Goal: Information Seeking & Learning: Learn about a topic

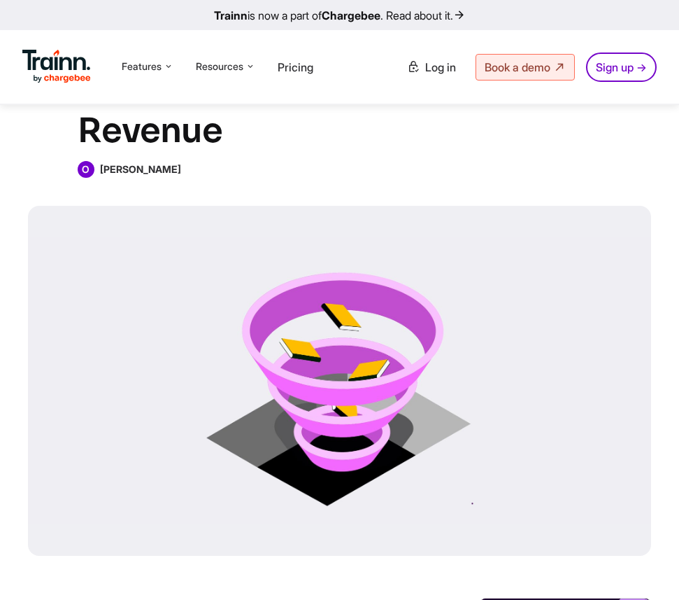
scroll to position [215, 0]
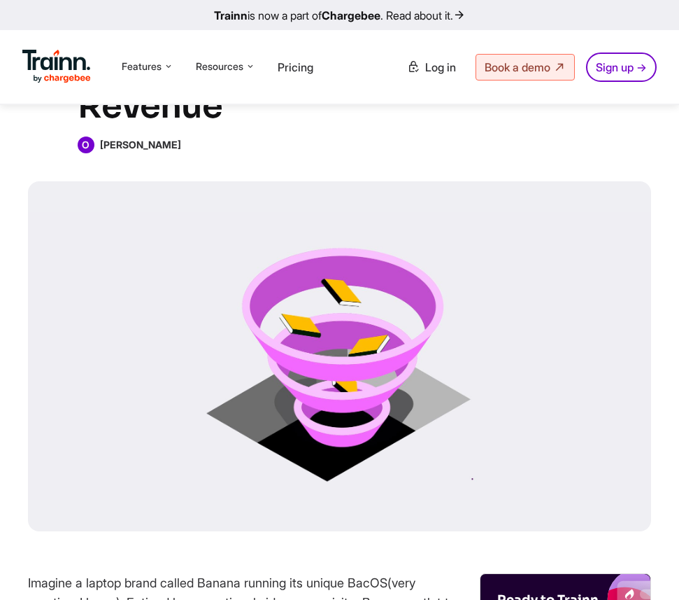
click at [397, 416] on div at bounding box center [339, 356] width 623 height 350
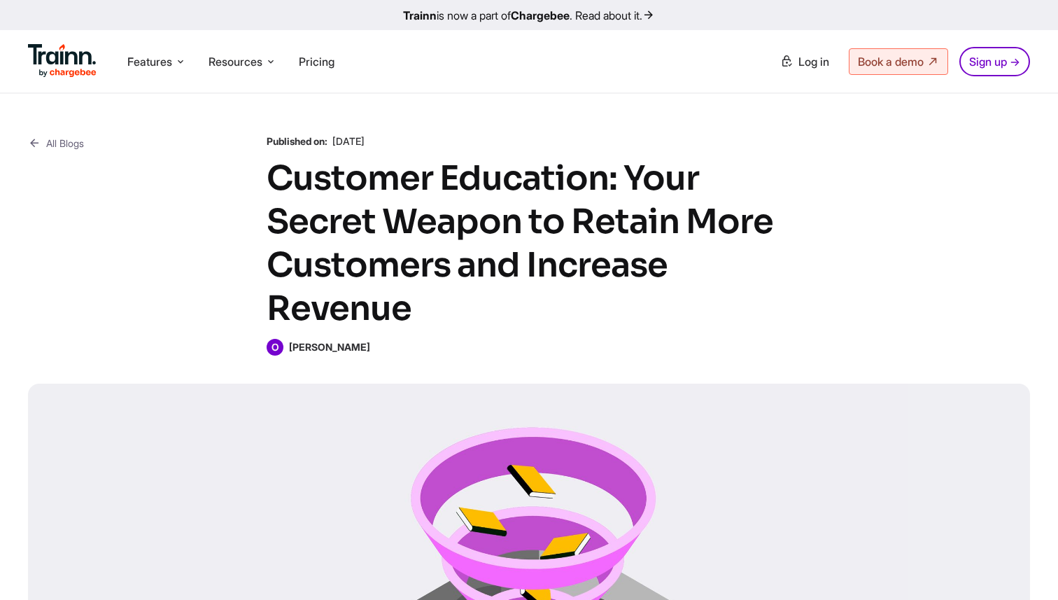
scroll to position [0, 0]
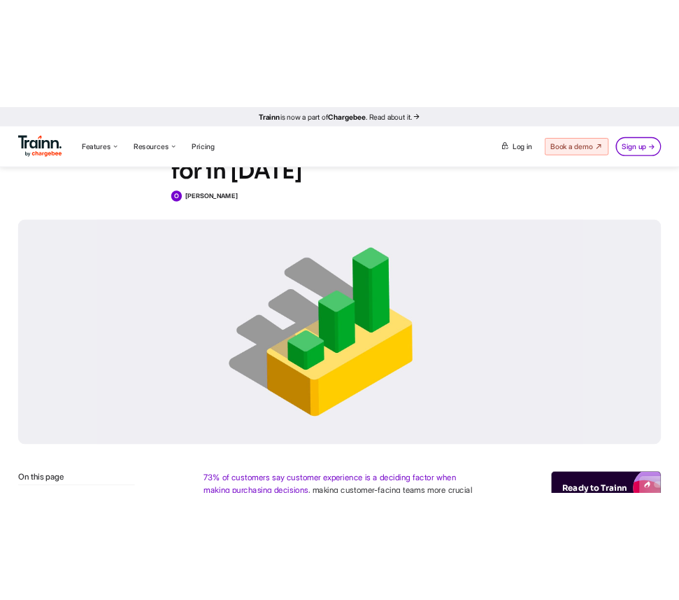
scroll to position [178, 0]
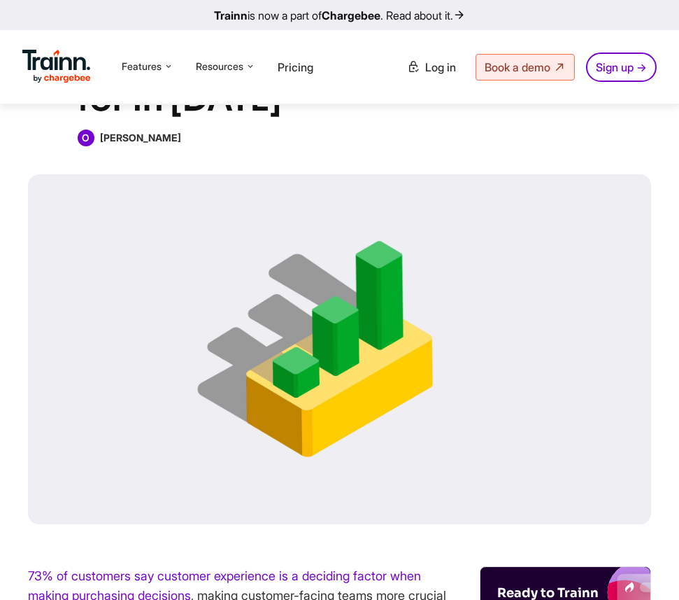
click at [591, 182] on div at bounding box center [339, 349] width 623 height 350
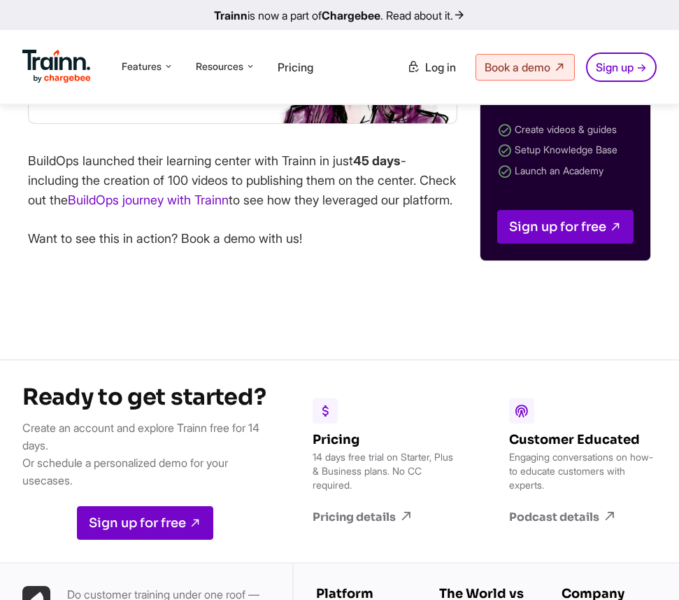
scroll to position [13182, 0]
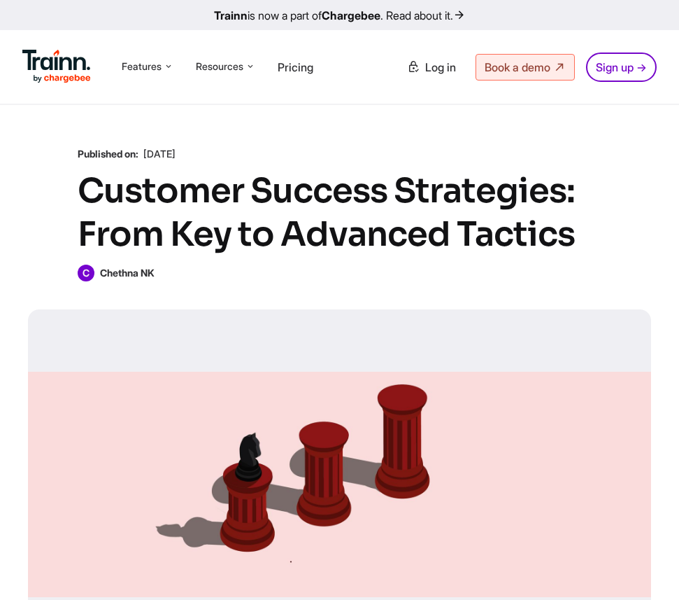
click at [330, 372] on div at bounding box center [339, 484] width 623 height 350
